Goal: Information Seeking & Learning: Understand process/instructions

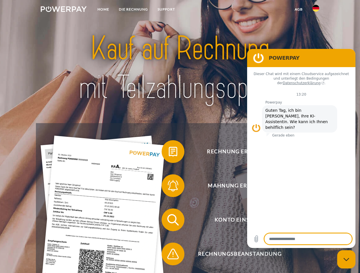
click at [63, 10] on img at bounding box center [64, 9] width 46 height 6
click at [315, 10] on img at bounding box center [315, 8] width 7 height 7
click at [298, 9] on link "agb" at bounding box center [299, 9] width 18 height 10
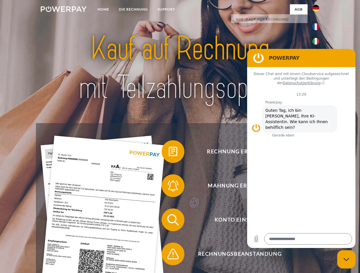
click at [169, 153] on span at bounding box center [164, 151] width 28 height 28
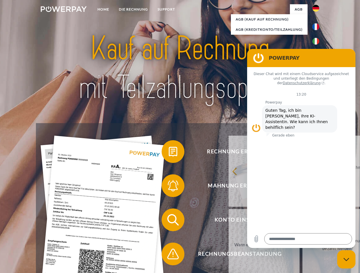
click at [169, 187] on span at bounding box center [164, 186] width 28 height 28
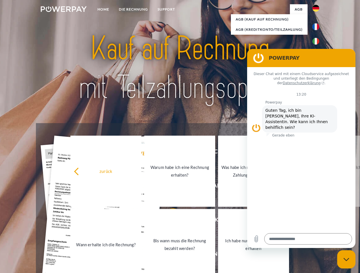
click at [169, 221] on link "Bis wann muss die Rechnung bezahlt werden?" at bounding box center [179, 244] width 71 height 71
click at [169, 255] on span at bounding box center [164, 254] width 28 height 28
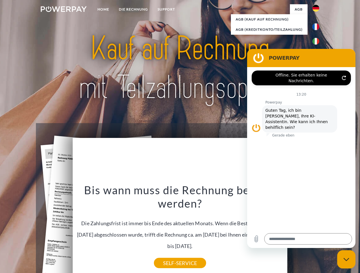
click at [346, 260] on icon "Messaging-Fenster schließen" at bounding box center [346, 260] width 6 height 4
type textarea "*"
